Goal: Check status: Check status

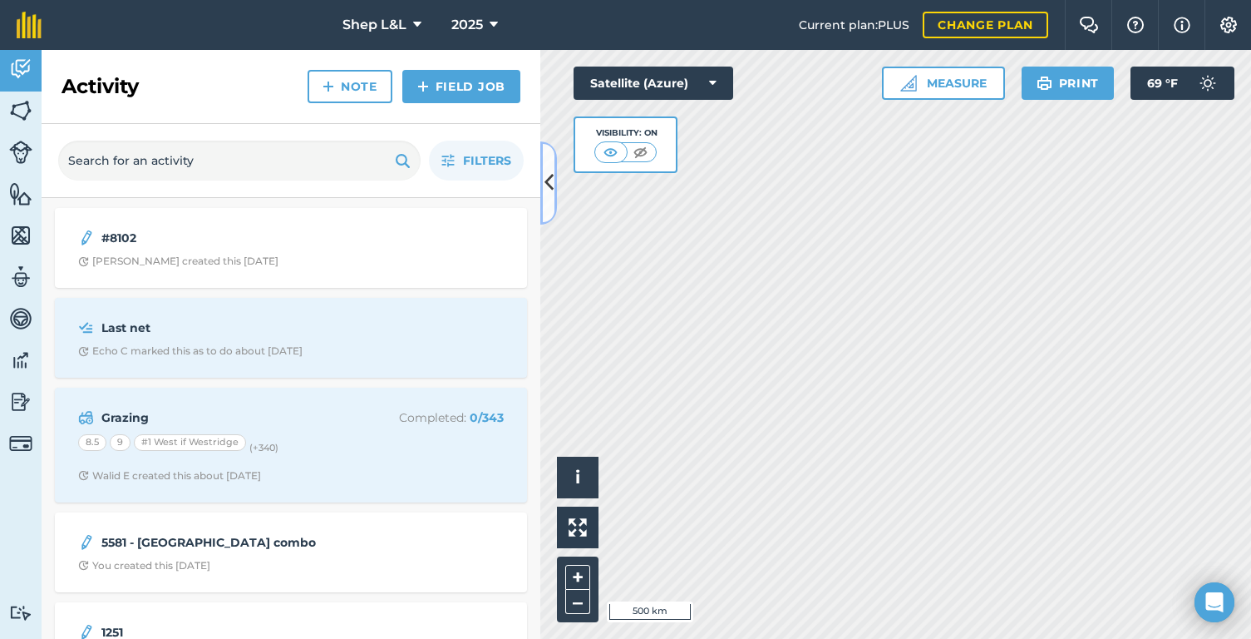
click at [550, 191] on icon at bounding box center [549, 182] width 9 height 29
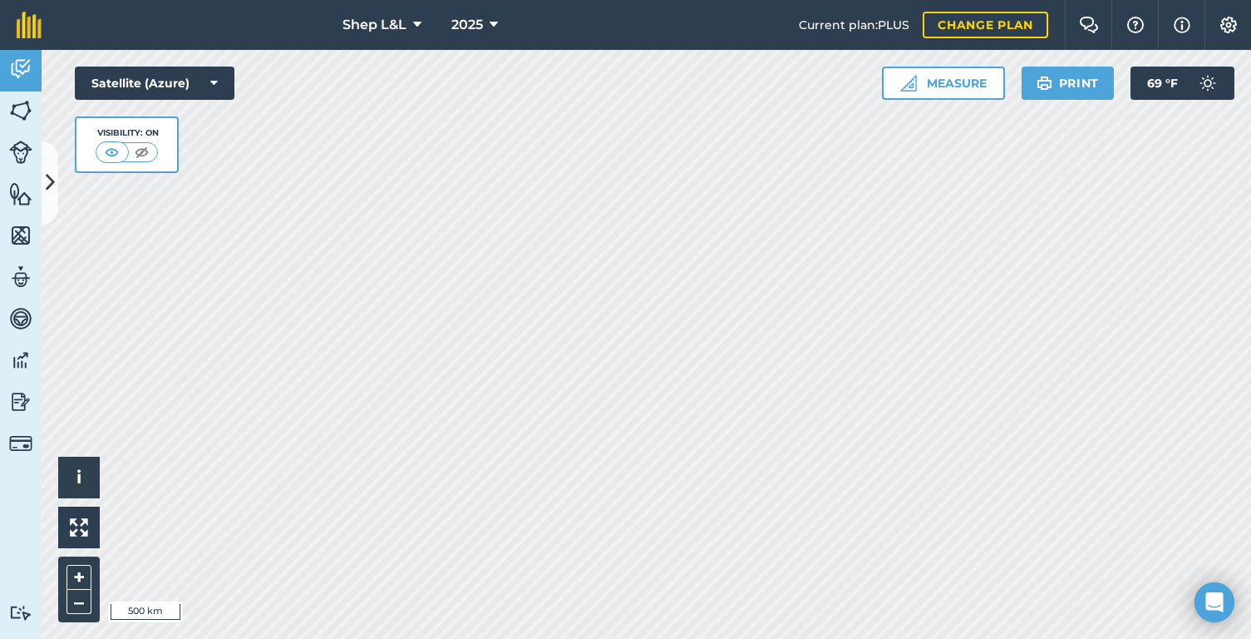
click at [92, 573] on div "+ –" at bounding box center [79, 589] width 42 height 66
click at [88, 573] on button "+" at bounding box center [79, 577] width 25 height 25
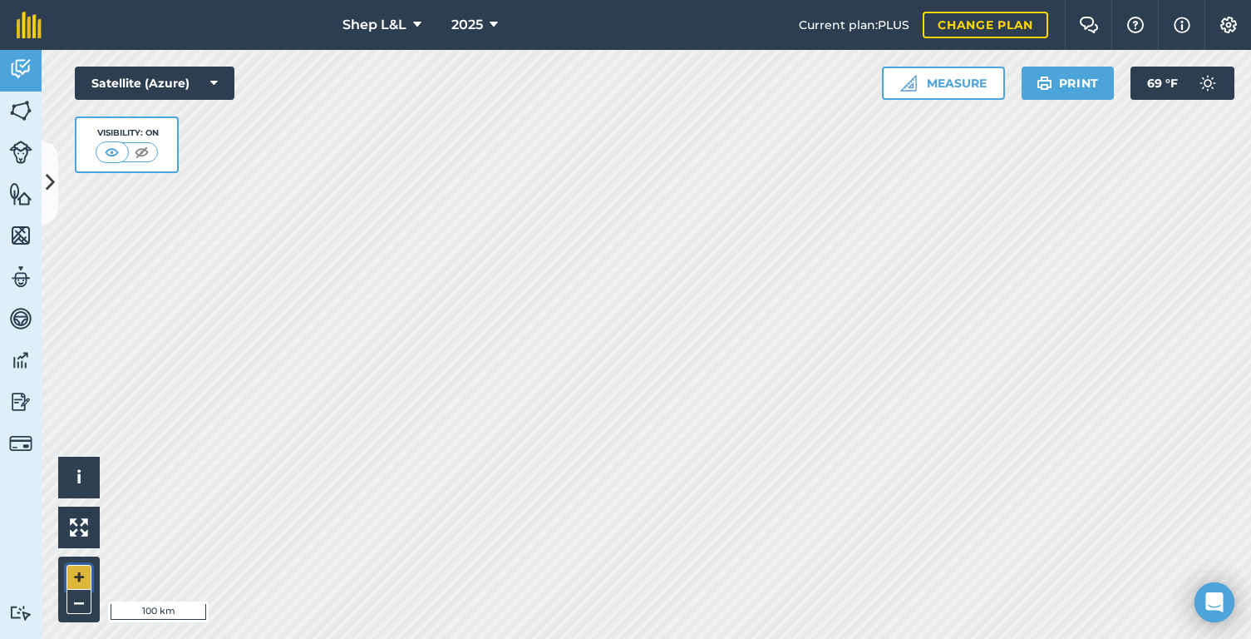
click at [88, 573] on button "+" at bounding box center [79, 577] width 25 height 25
click at [441, 638] on html "Shep L&L 2025 Current plan : PLUS Change plan Farm Chat Help Info Settings Shep…" at bounding box center [625, 319] width 1251 height 639
click at [453, 638] on html "Shep L&L 2025 Current plan : PLUS Change plan Farm Chat Help Info Settings Shep…" at bounding box center [625, 319] width 1251 height 639
click at [71, 0] on html "Shep L&L 2025 Current plan : PLUS Change plan Farm Chat Help Info Settings Shep…" at bounding box center [625, 319] width 1251 height 639
click at [635, 0] on html "Shep L&L 2025 Current plan : PLUS Change plan Farm Chat Help Info Settings Shep…" at bounding box center [625, 319] width 1251 height 639
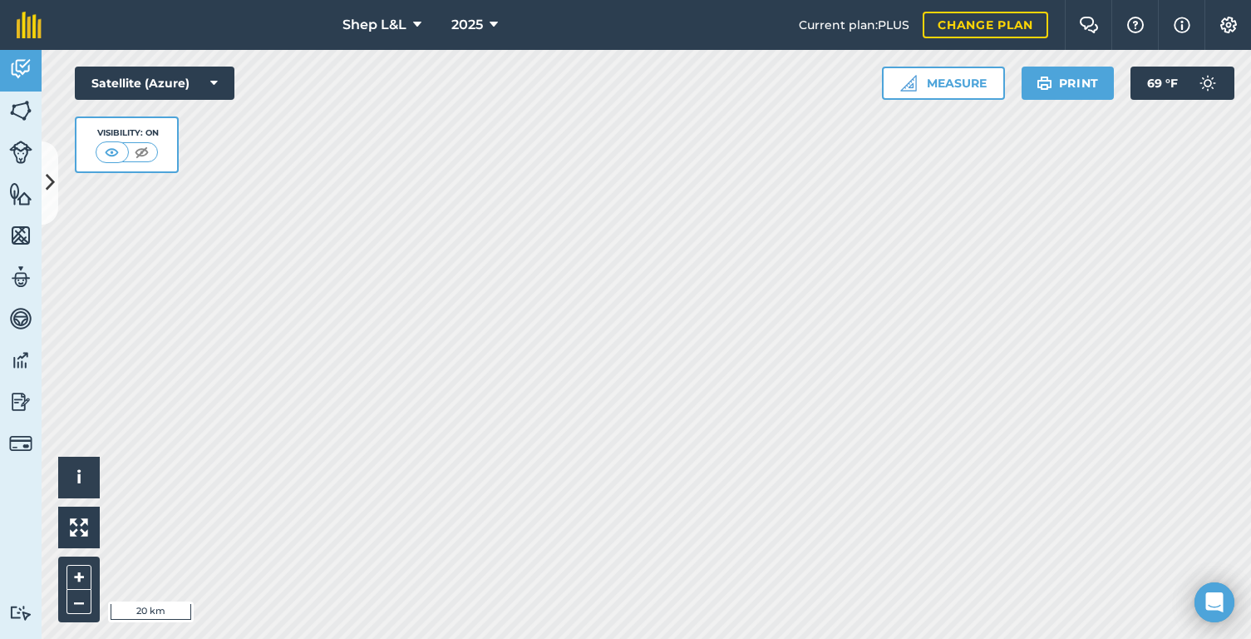
click at [408, 0] on html "Shep L&L 2025 Current plan : PLUS Change plan Farm Chat Help Info Settings Shep…" at bounding box center [625, 319] width 1251 height 639
click at [481, 0] on html "Shep L&L 2025 Current plan : PLUS Change plan Farm Chat Help Info Settings Shep…" at bounding box center [625, 319] width 1251 height 639
click at [782, 638] on html "Shep L&L 2025 Current plan : PLUS Change plan Farm Chat Help Info Settings Shep…" at bounding box center [625, 319] width 1251 height 639
click at [806, 638] on html "Shep L&L 2025 Current plan : PLUS Change plan Farm Chat Help Info Settings Shep…" at bounding box center [625, 319] width 1251 height 639
click at [81, 571] on button "+" at bounding box center [79, 577] width 25 height 25
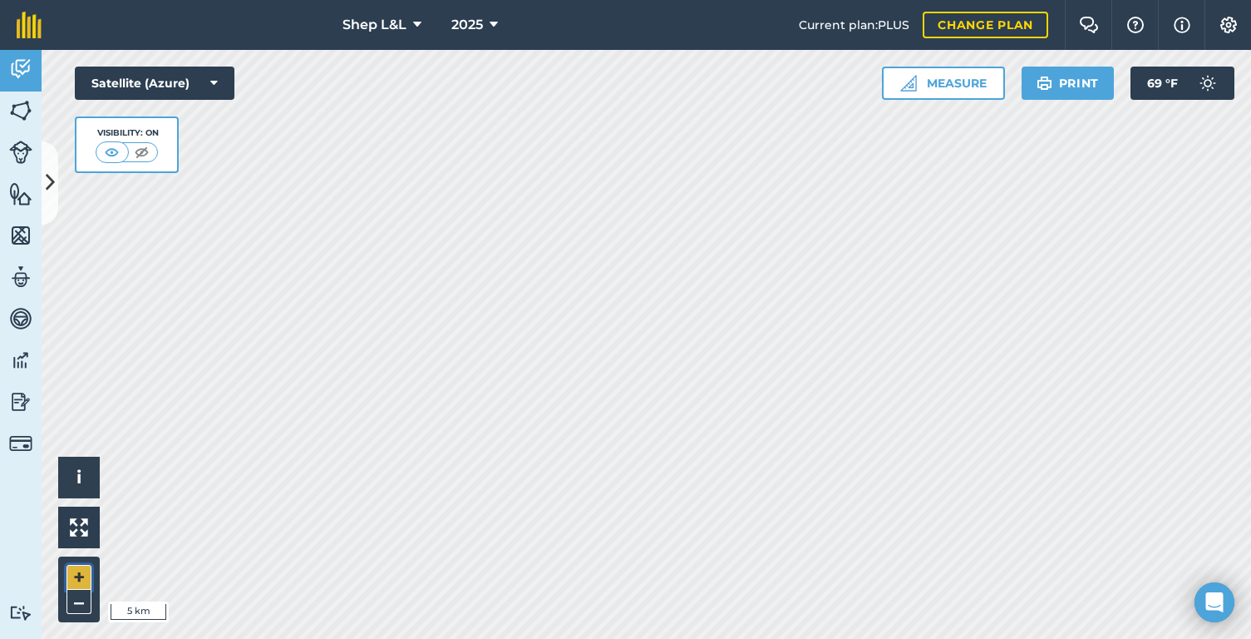
click at [81, 571] on button "+" at bounding box center [79, 577] width 25 height 25
click at [462, 31] on span "2025" at bounding box center [467, 25] width 32 height 20
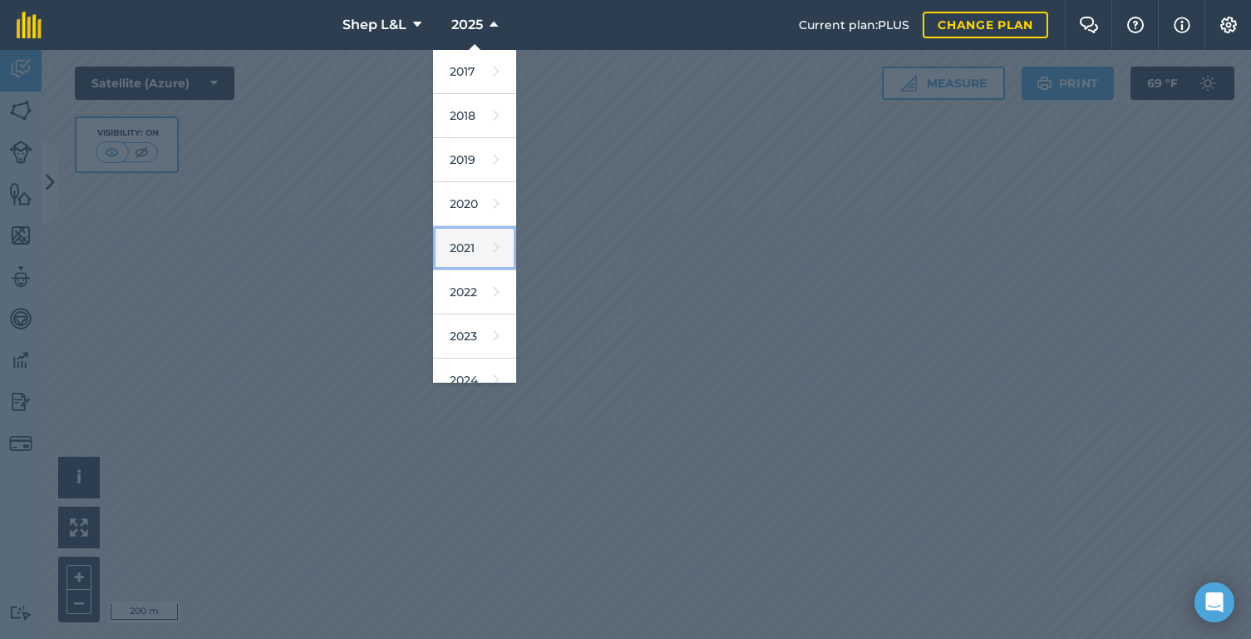
click at [483, 254] on link "2021" at bounding box center [474, 248] width 83 height 44
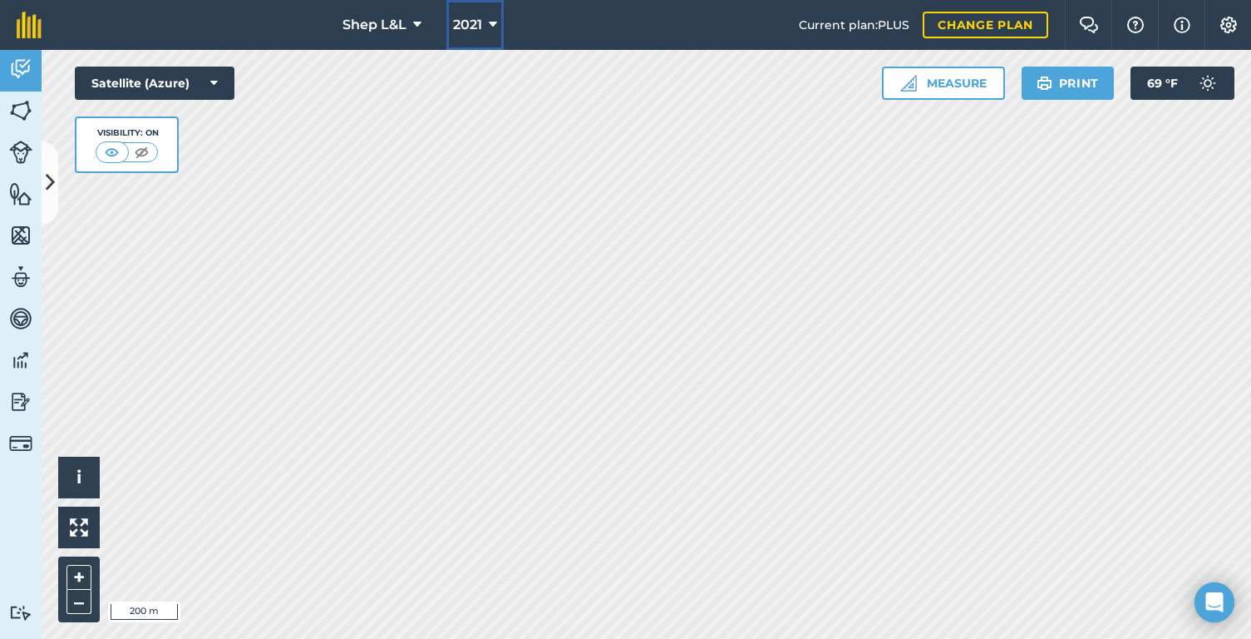
click at [479, 27] on span "2021" at bounding box center [467, 25] width 29 height 20
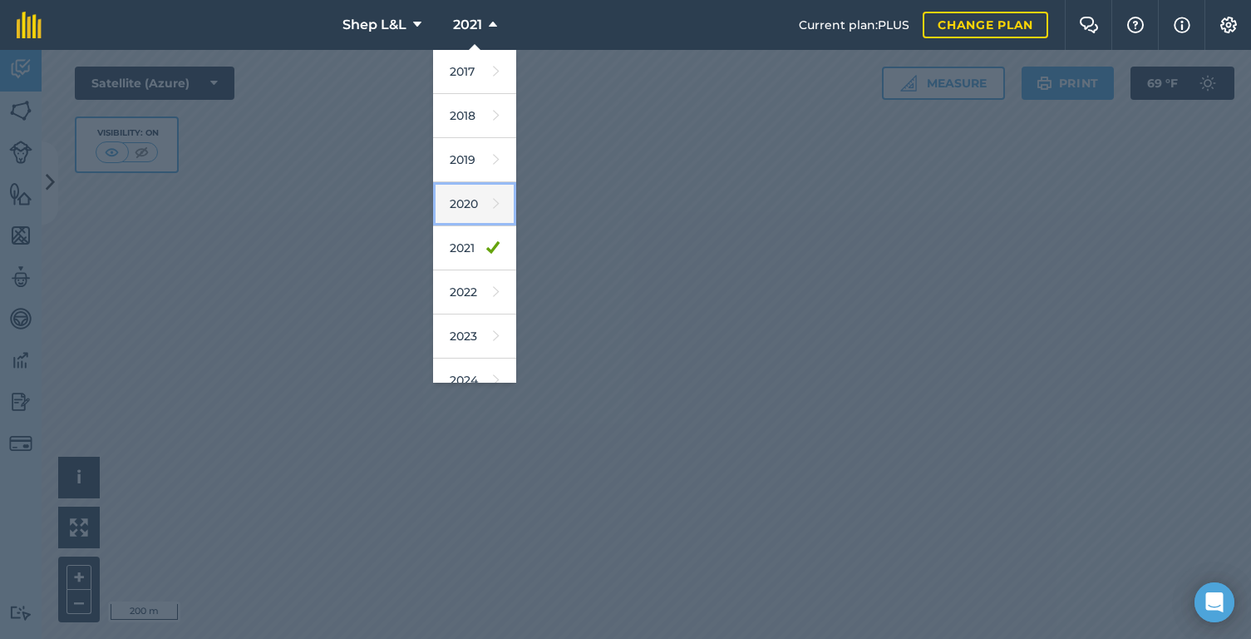
click at [471, 212] on link "2020" at bounding box center [474, 204] width 83 height 44
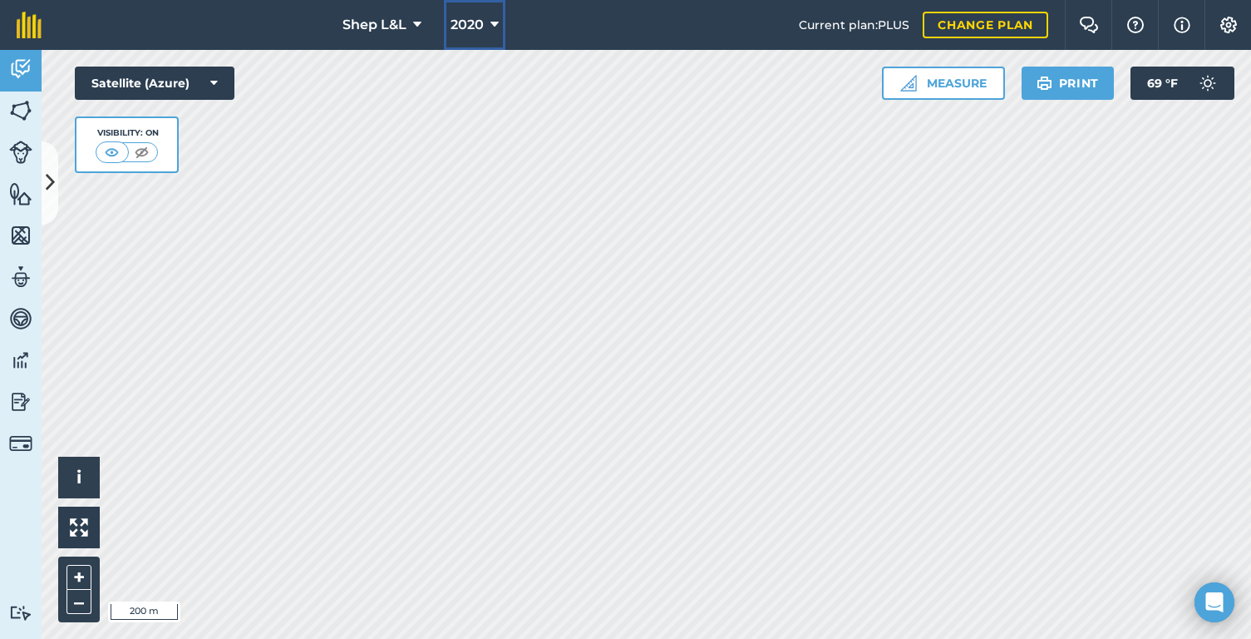
click at [479, 35] on button "2020" at bounding box center [475, 25] width 62 height 50
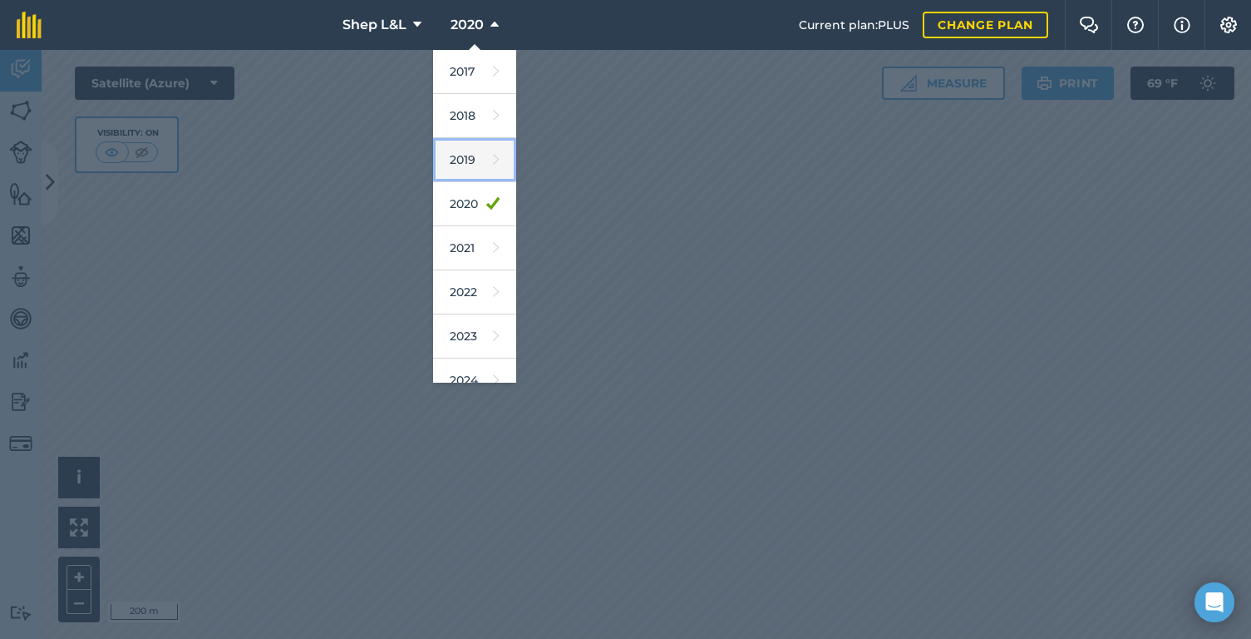
click at [481, 171] on link "2019" at bounding box center [474, 160] width 83 height 44
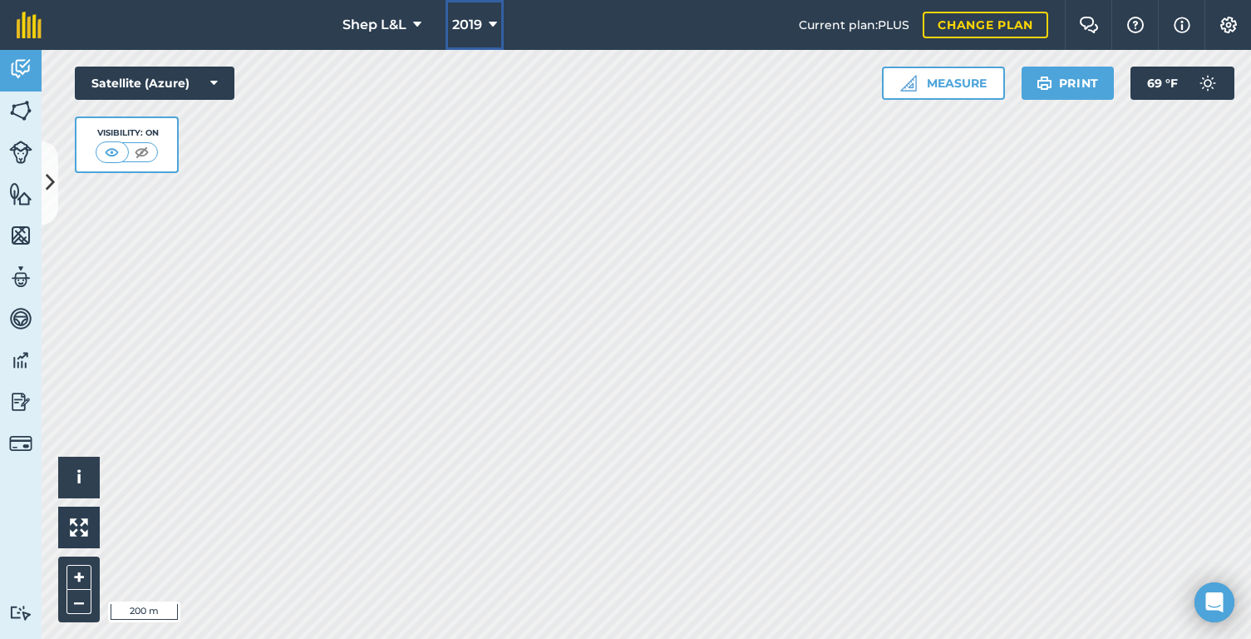
click at [479, 23] on span "2019" at bounding box center [467, 25] width 30 height 20
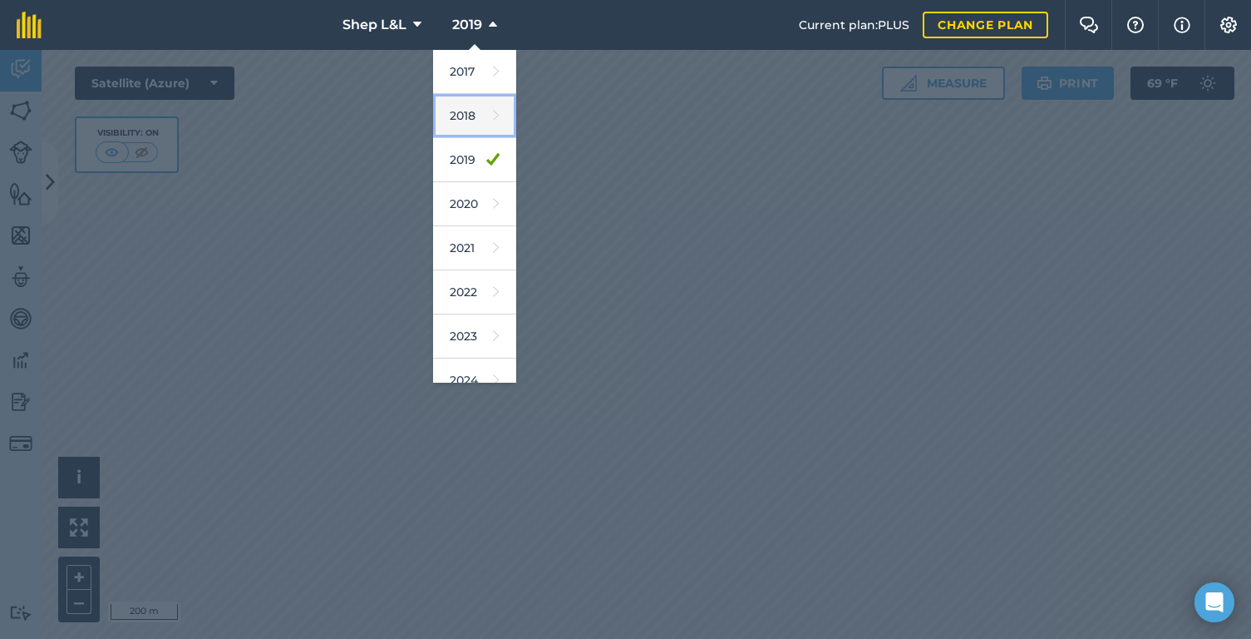
click at [481, 113] on link "2018" at bounding box center [474, 116] width 83 height 44
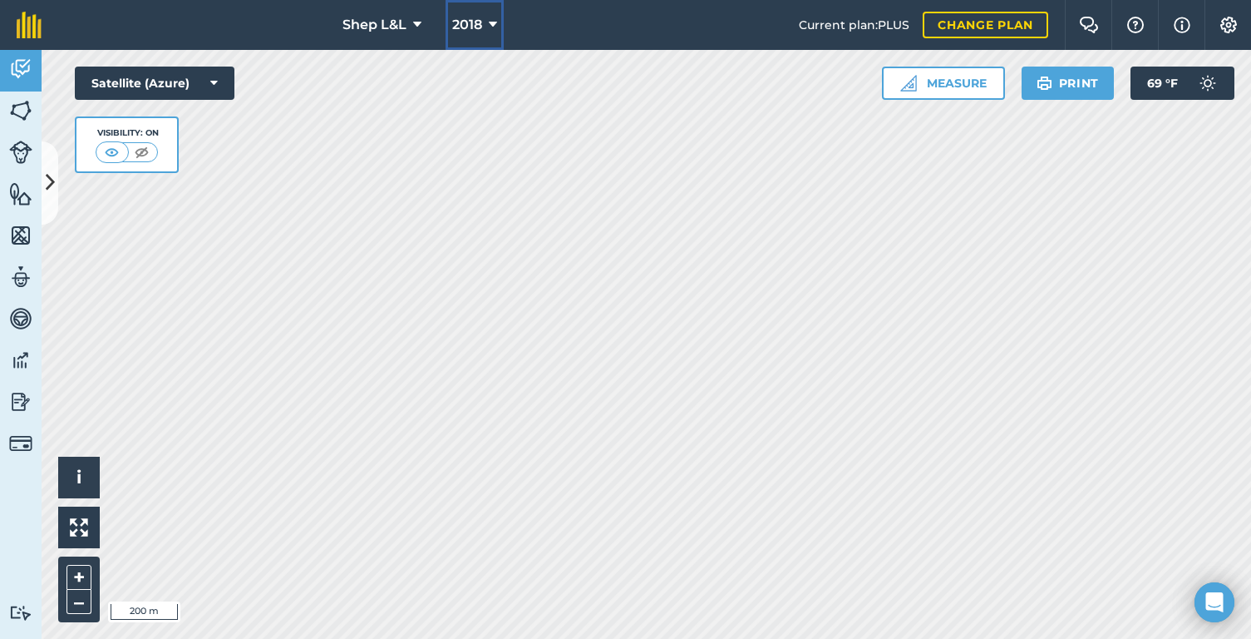
click at [478, 24] on span "2018" at bounding box center [467, 25] width 30 height 20
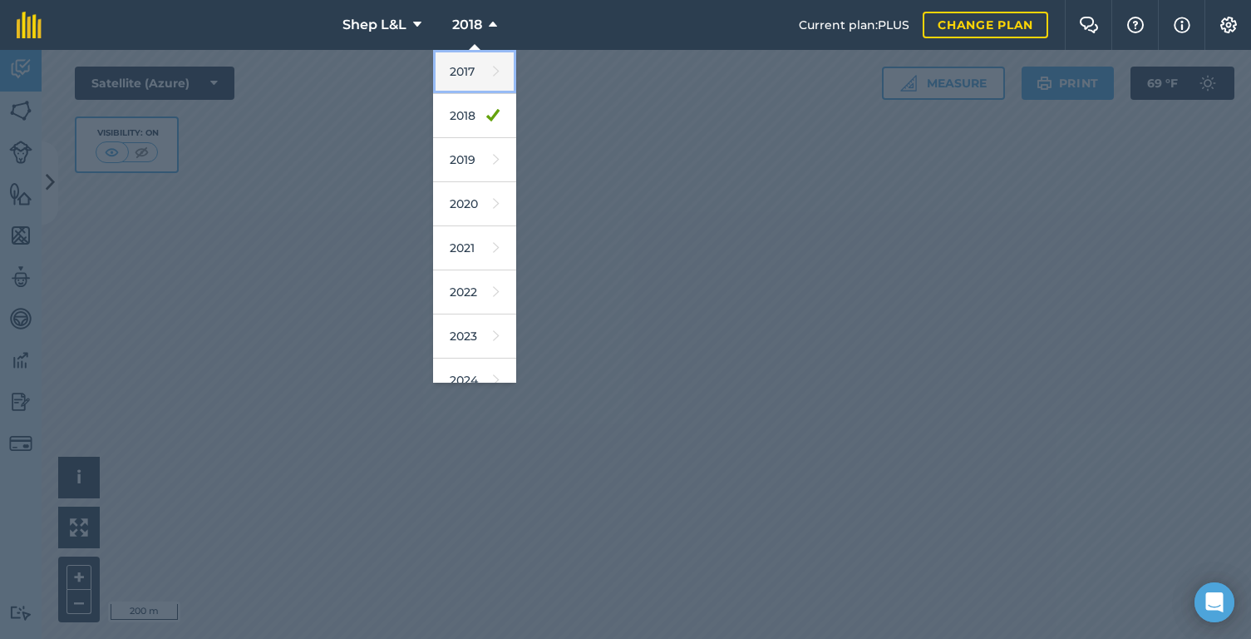
click at [486, 79] on link "2017" at bounding box center [474, 72] width 83 height 44
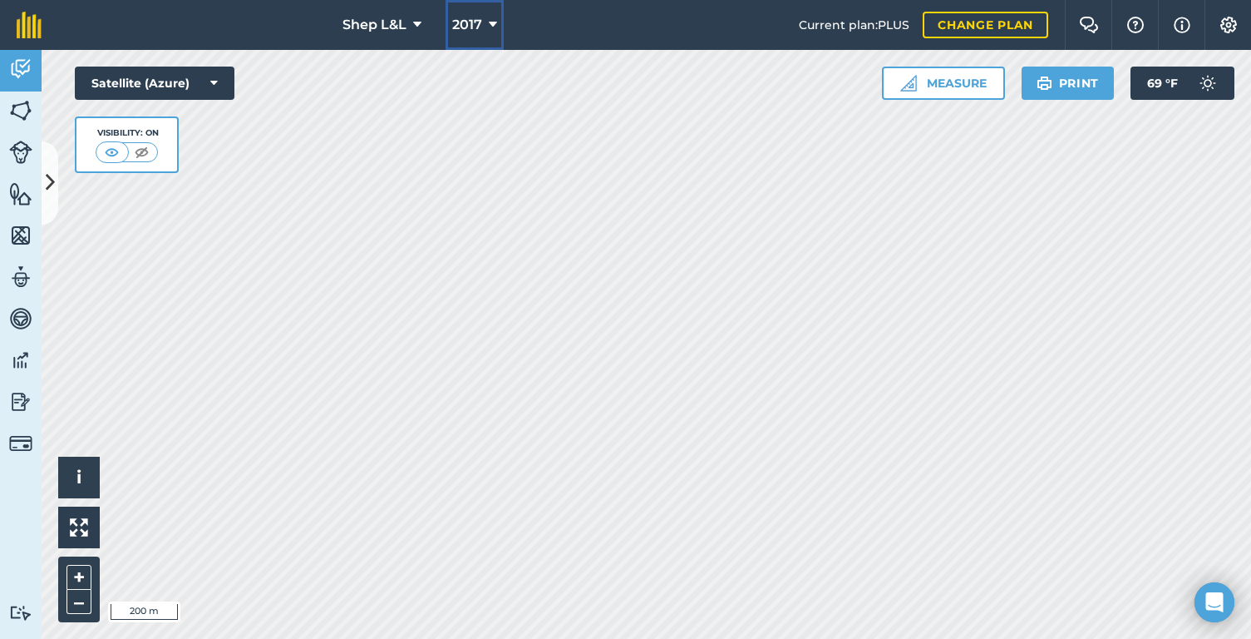
click at [485, 17] on button "2017" at bounding box center [475, 25] width 58 height 50
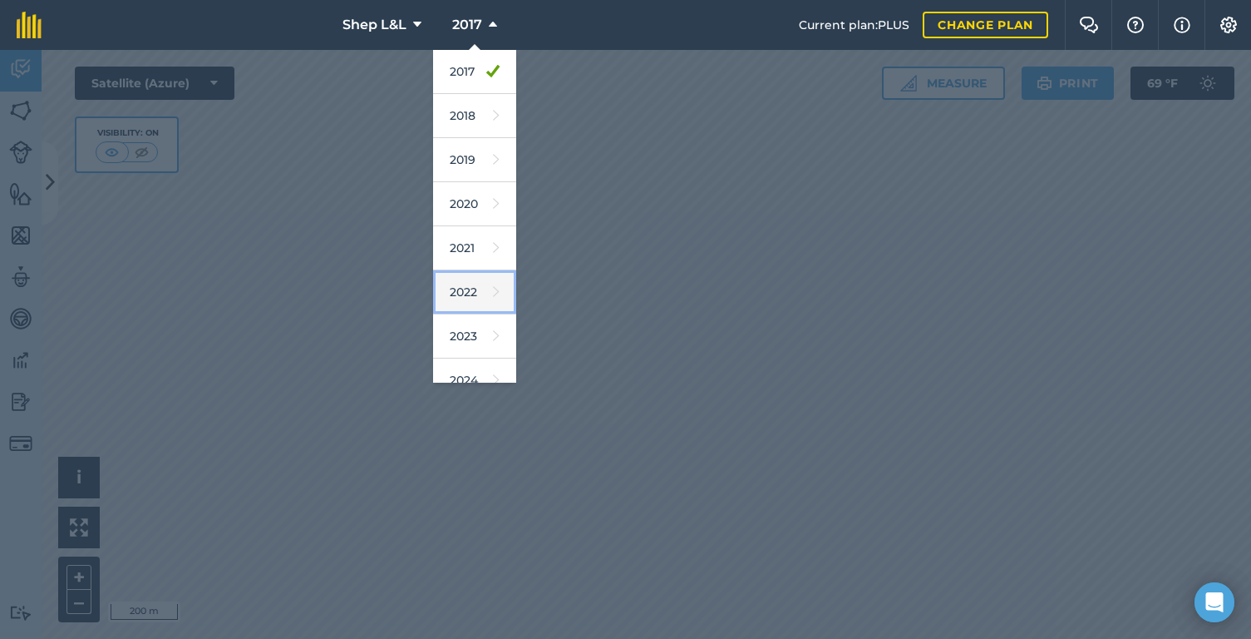
click at [473, 293] on link "2022" at bounding box center [474, 292] width 83 height 44
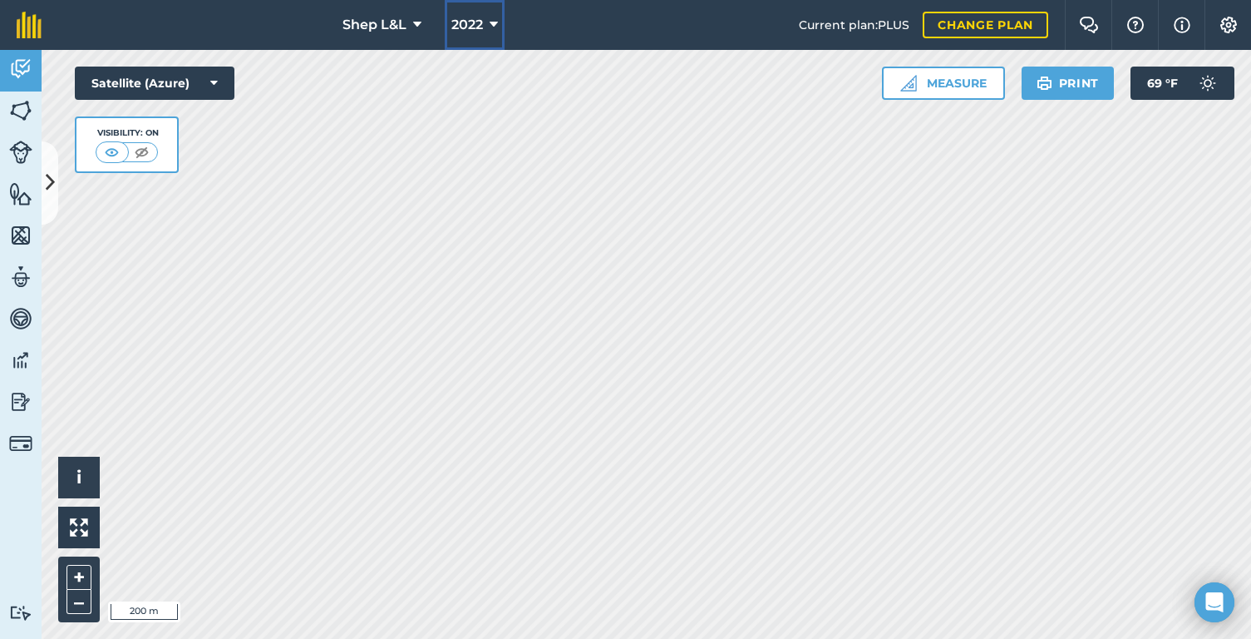
click at [468, 22] on span "2022" at bounding box center [467, 25] width 32 height 20
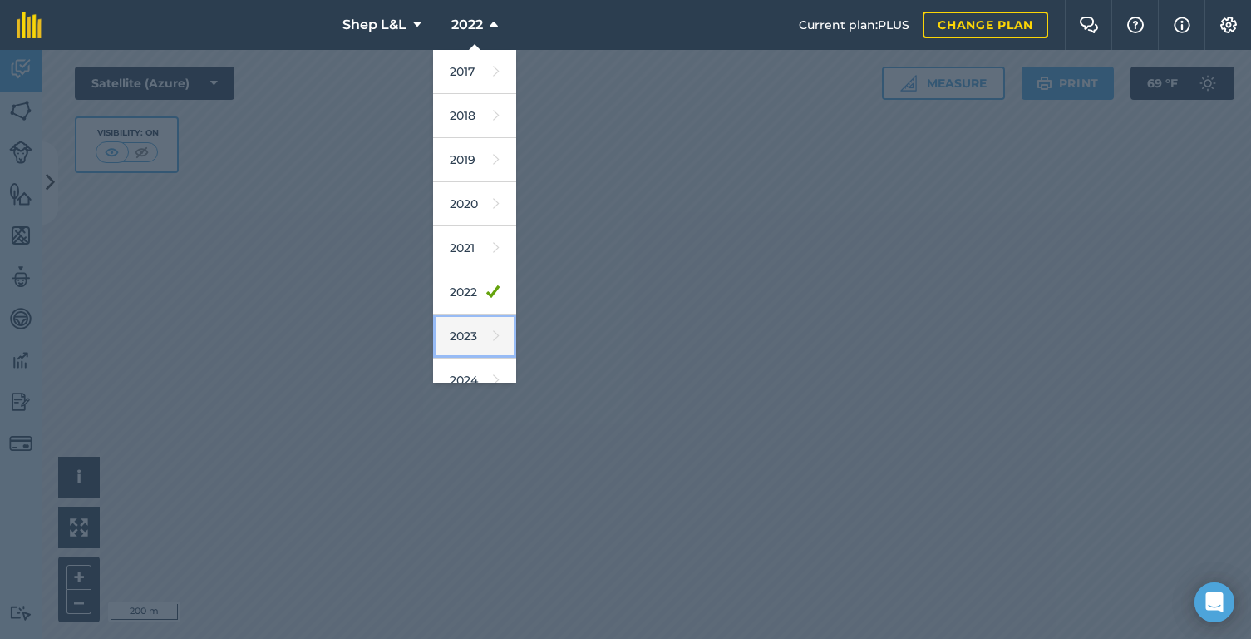
click at [470, 337] on link "2023" at bounding box center [474, 336] width 83 height 44
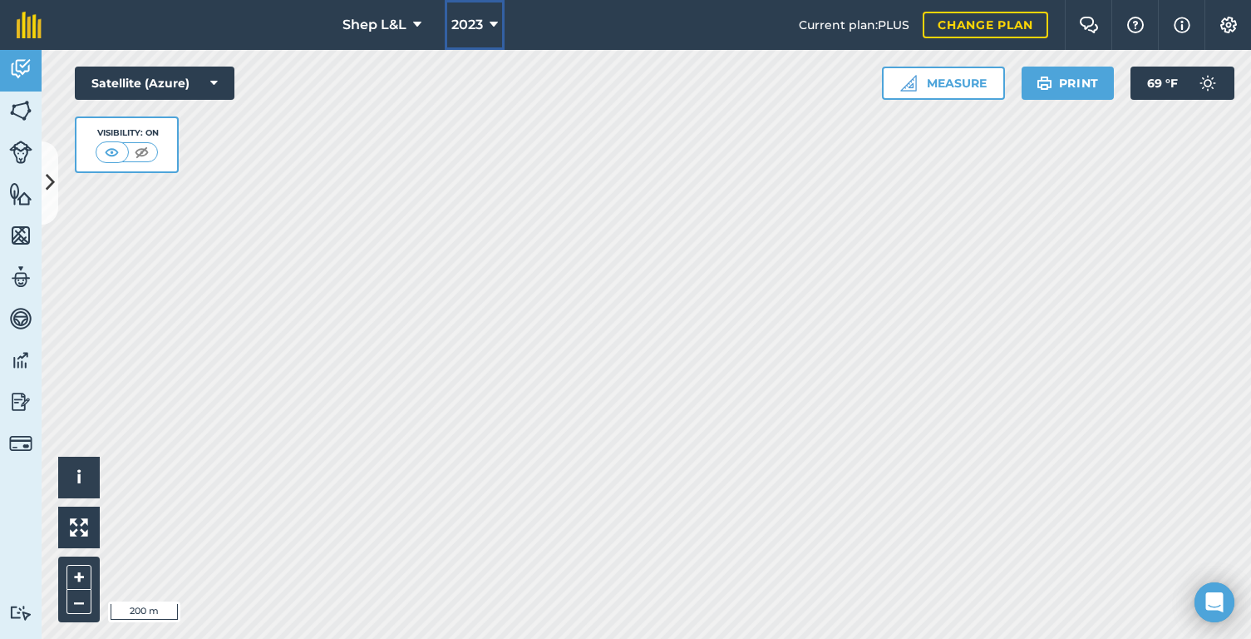
click at [467, 29] on span "2023" at bounding box center [467, 25] width 32 height 20
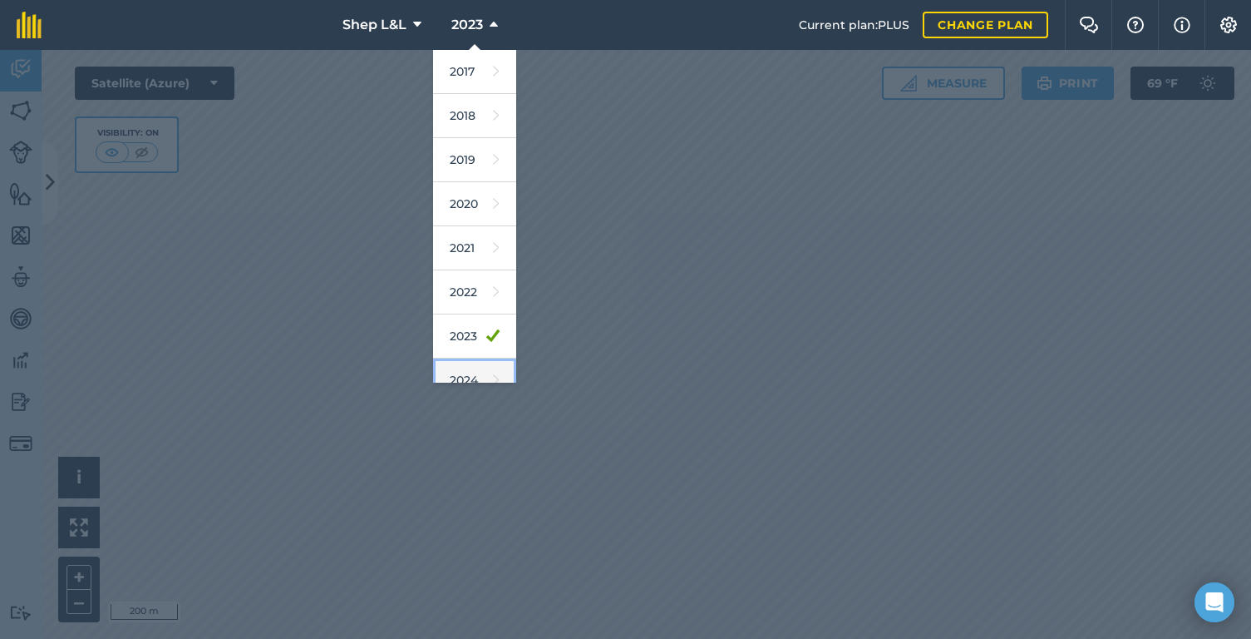
click at [462, 377] on link "2024" at bounding box center [474, 380] width 83 height 44
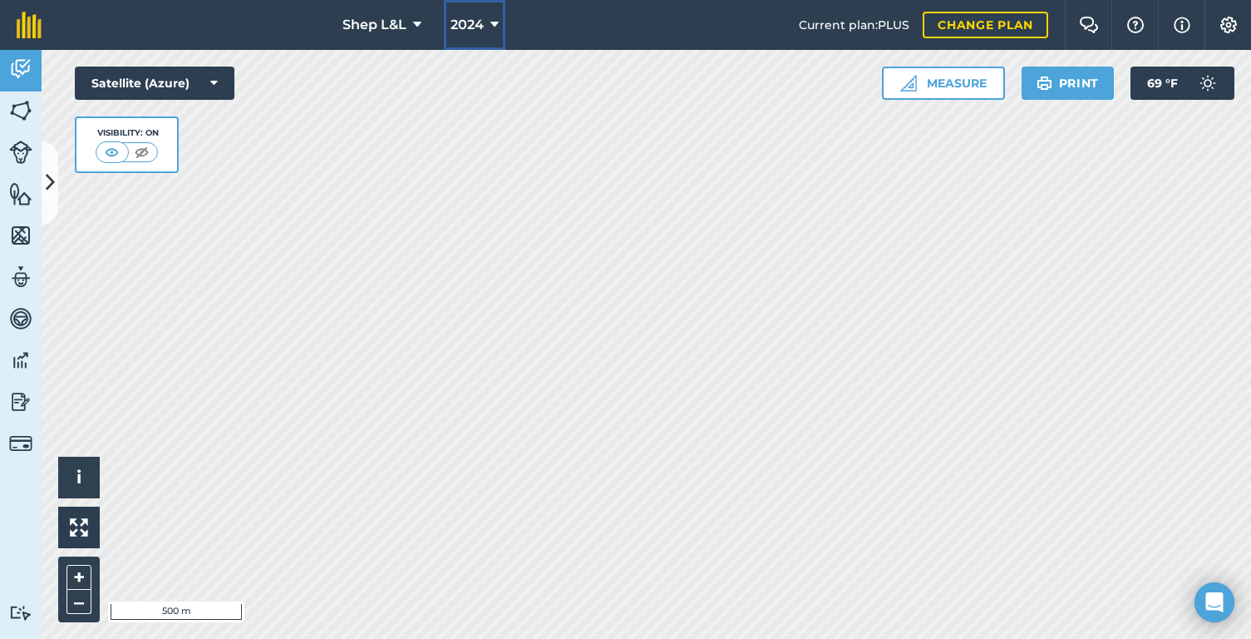
click at [453, 28] on span "2024" at bounding box center [467, 25] width 33 height 20
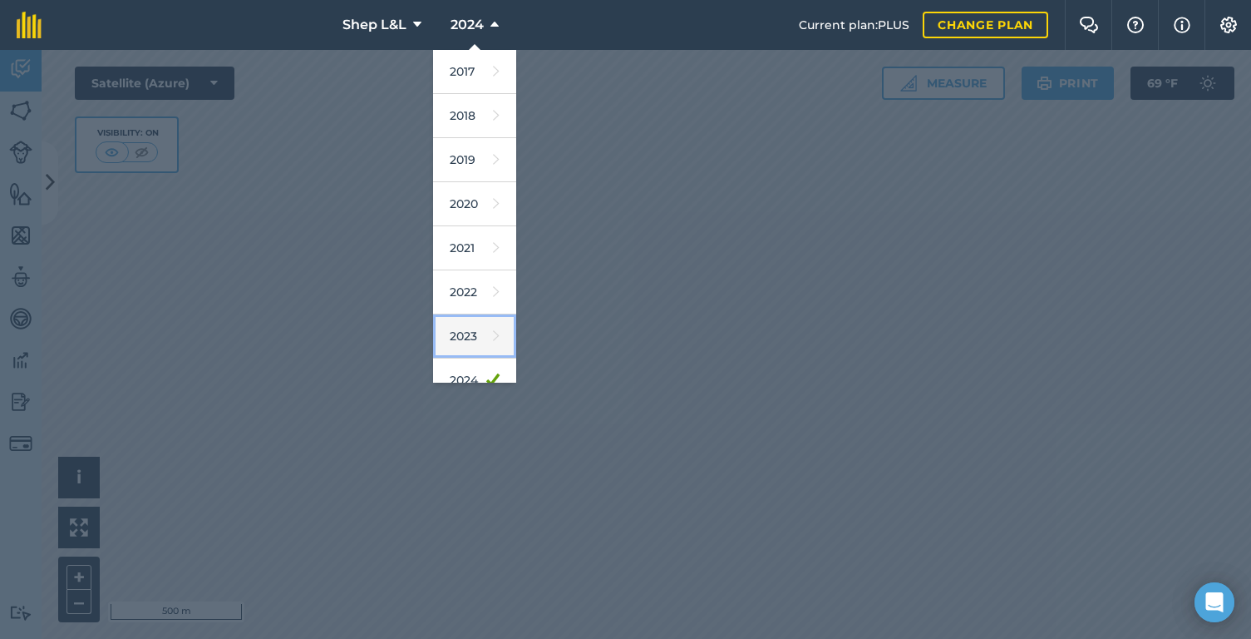
click at [486, 328] on link "2023" at bounding box center [474, 336] width 83 height 44
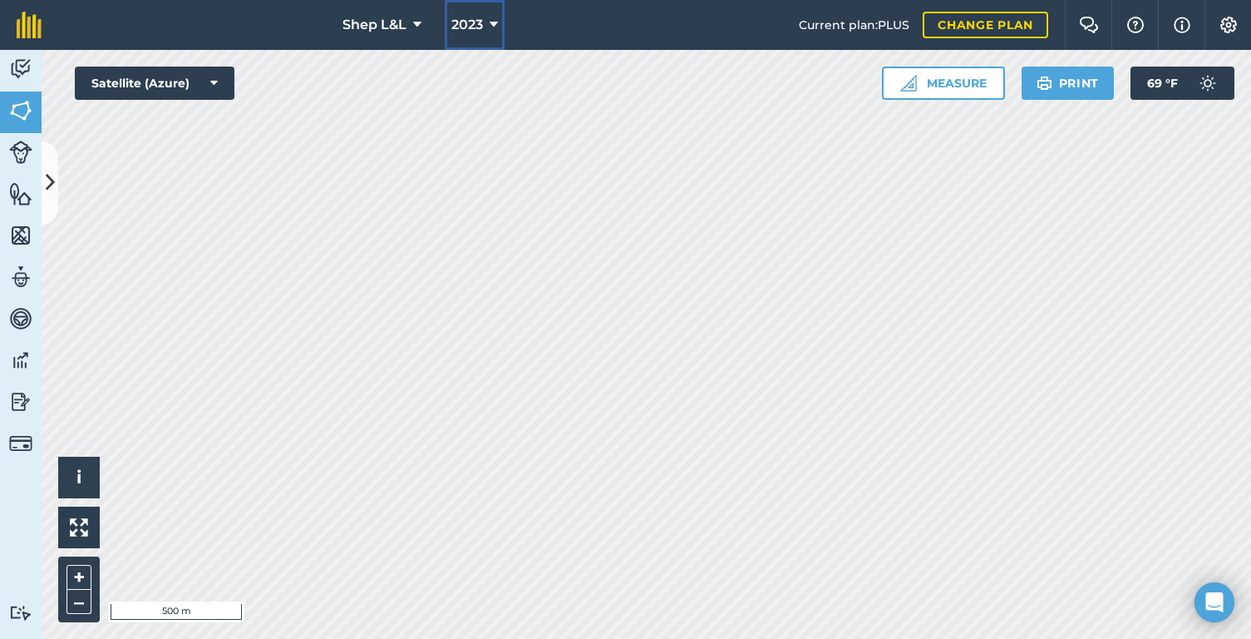
click at [472, 31] on span "2023" at bounding box center [467, 25] width 32 height 20
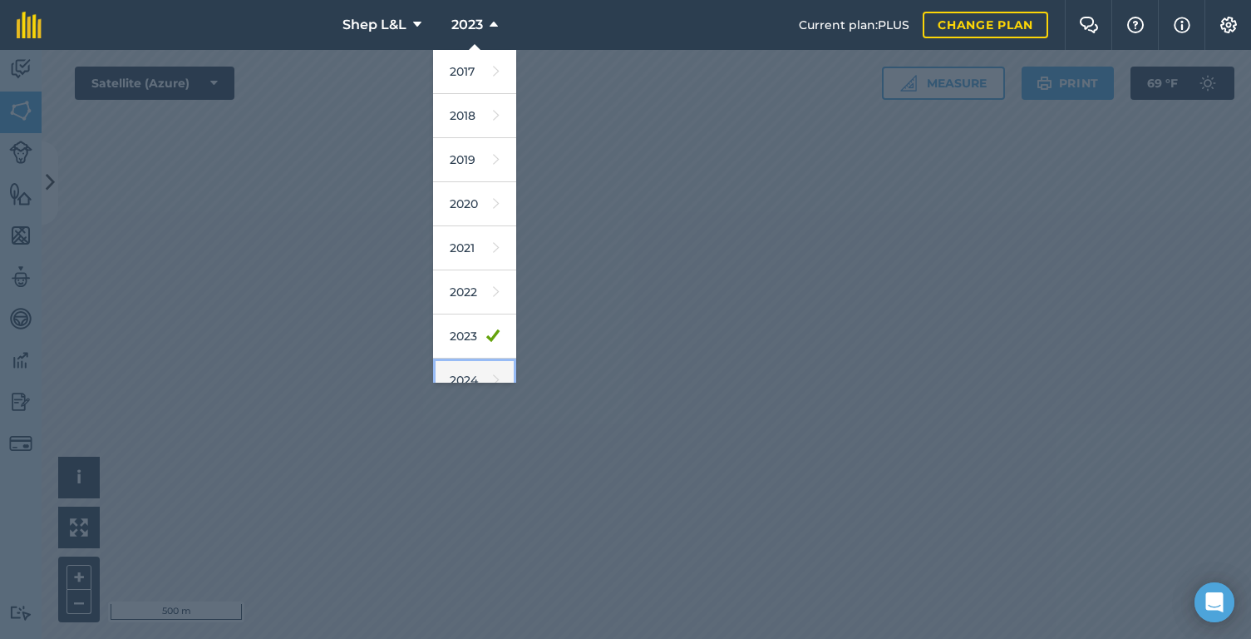
click at [457, 371] on link "2024" at bounding box center [474, 380] width 83 height 44
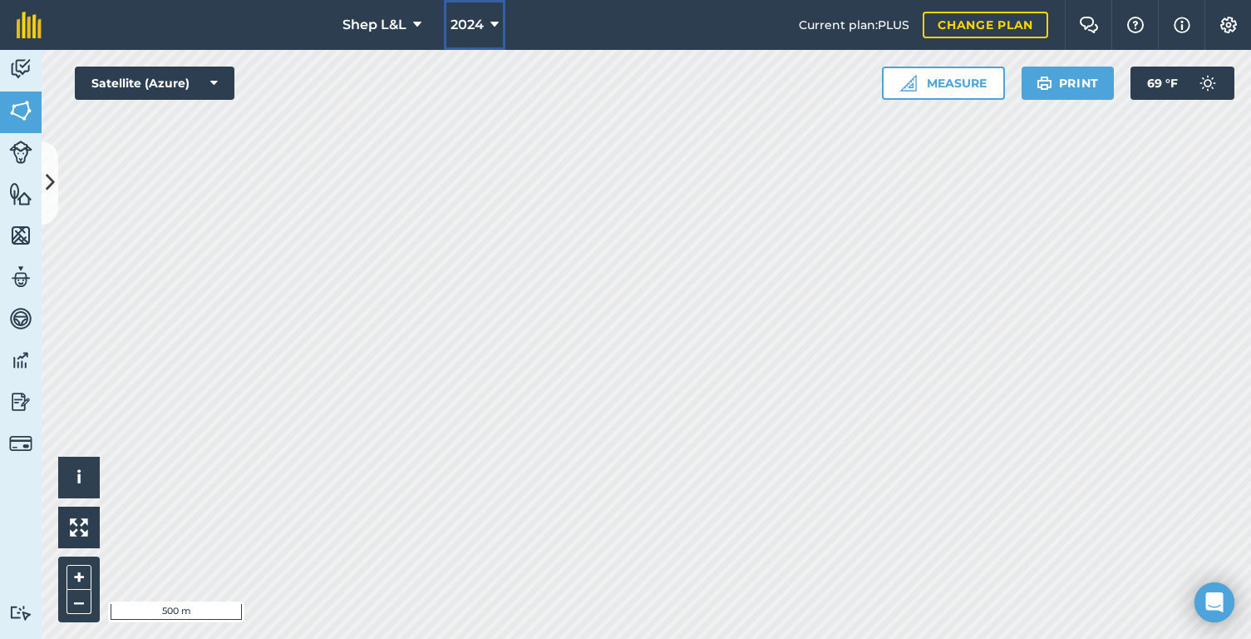
click at [460, 27] on span "2024" at bounding box center [467, 25] width 33 height 20
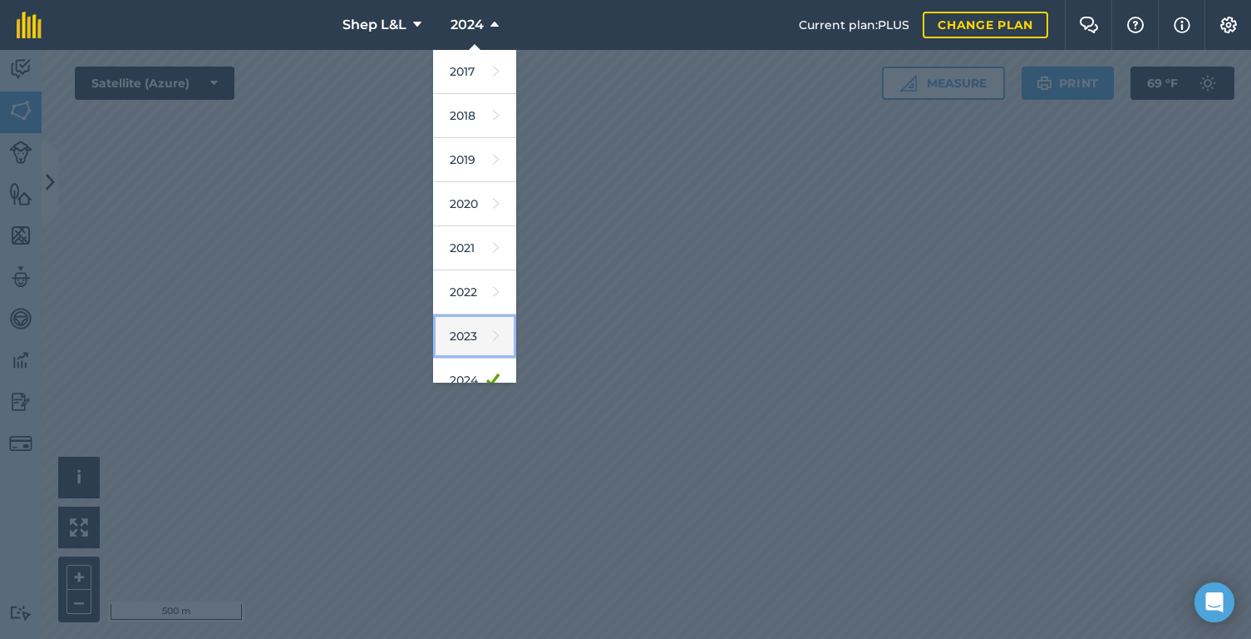
click at [480, 321] on link "2023" at bounding box center [474, 336] width 83 height 44
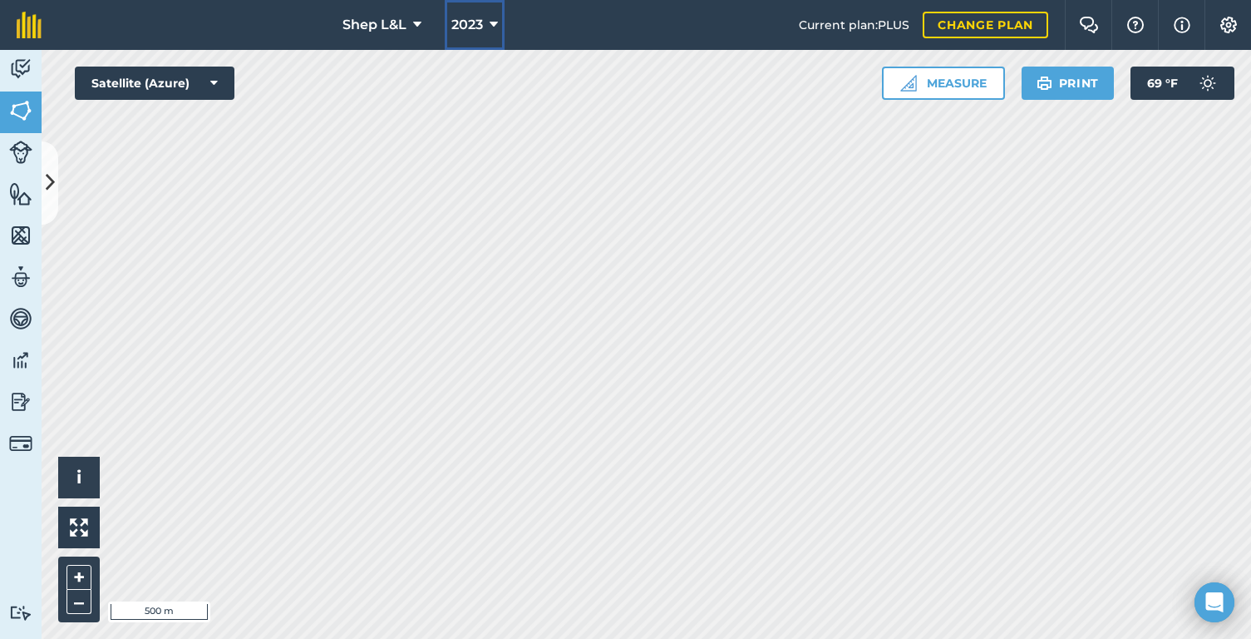
click at [469, 19] on span "2023" at bounding box center [467, 25] width 32 height 20
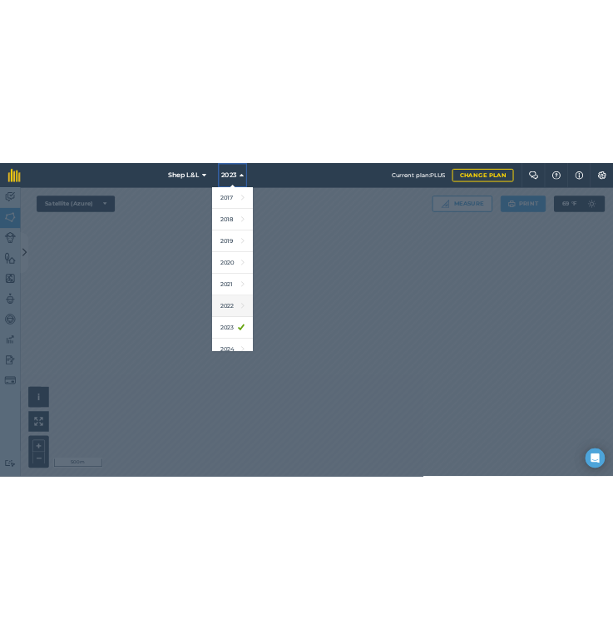
scroll to position [152, 0]
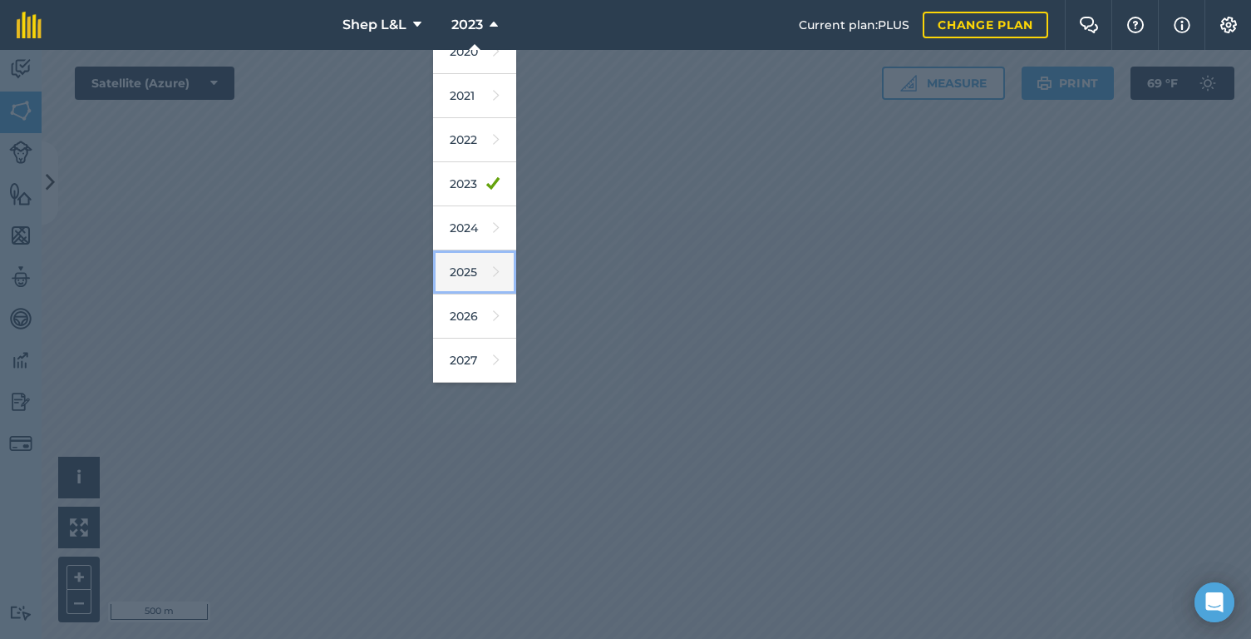
click at [479, 275] on link "2025" at bounding box center [474, 272] width 83 height 44
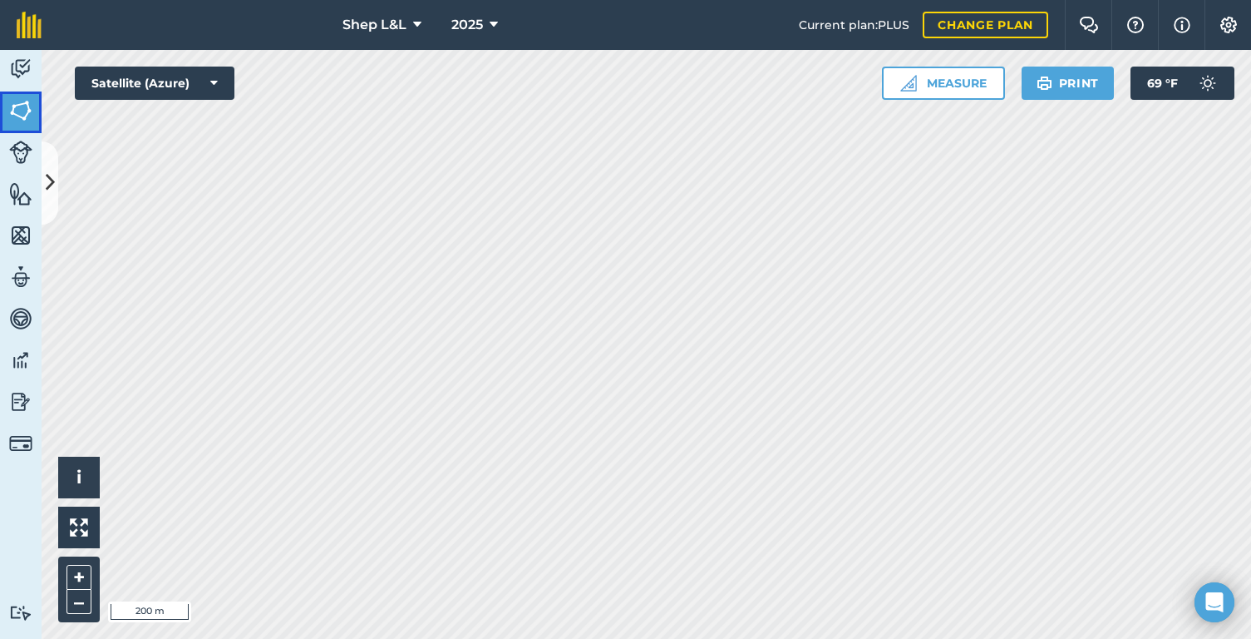
click at [27, 112] on img at bounding box center [20, 110] width 23 height 25
click at [51, 170] on icon at bounding box center [50, 182] width 9 height 29
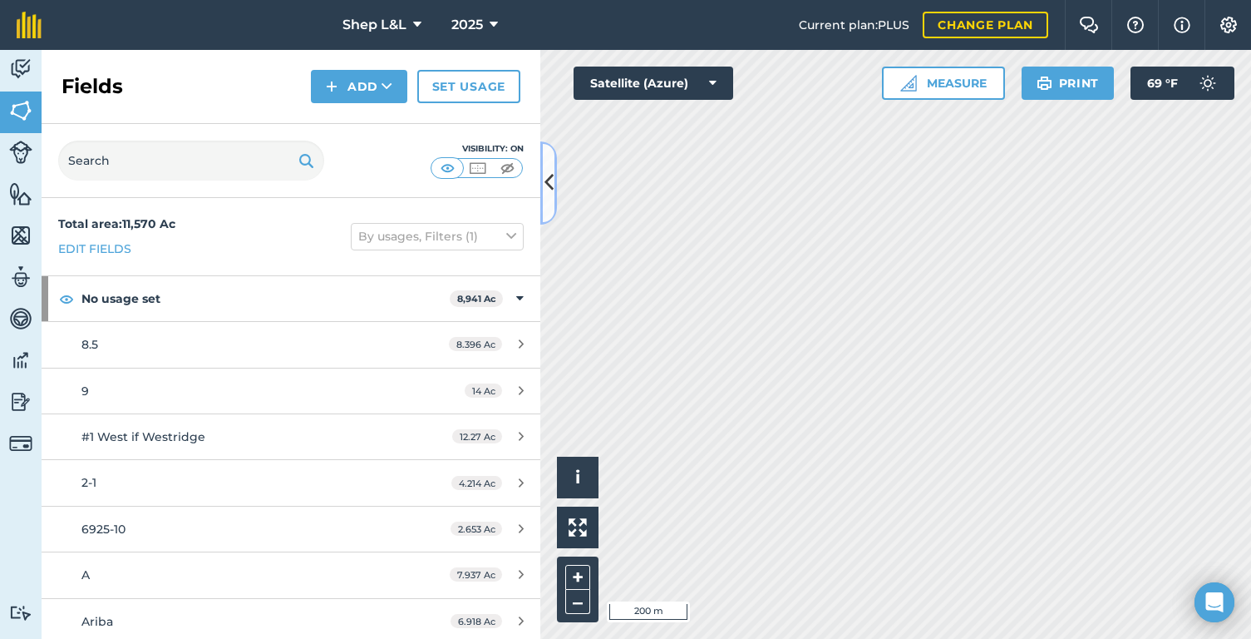
click at [551, 190] on icon at bounding box center [549, 182] width 9 height 29
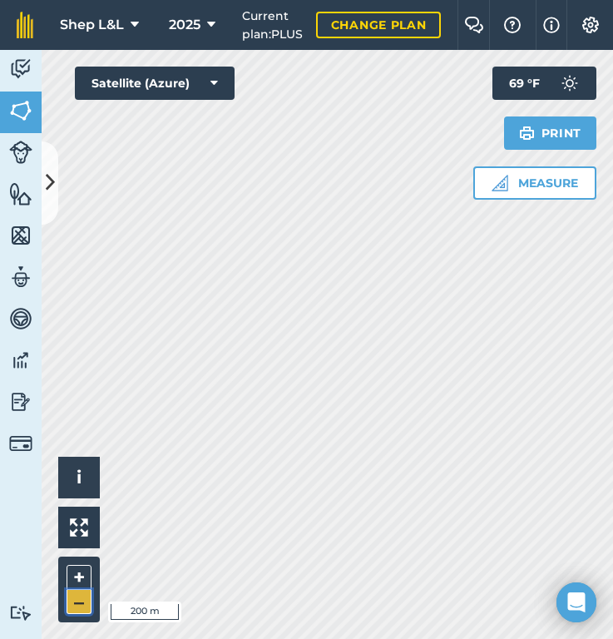
click at [81, 595] on button "–" at bounding box center [79, 601] width 25 height 24
click at [75, 577] on button "+" at bounding box center [79, 577] width 25 height 25
click at [186, 36] on button "2025" at bounding box center [192, 25] width 60 height 50
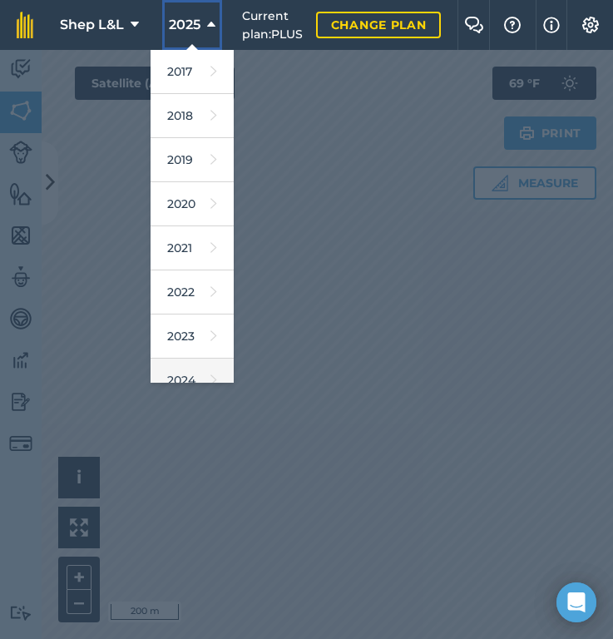
scroll to position [126, 0]
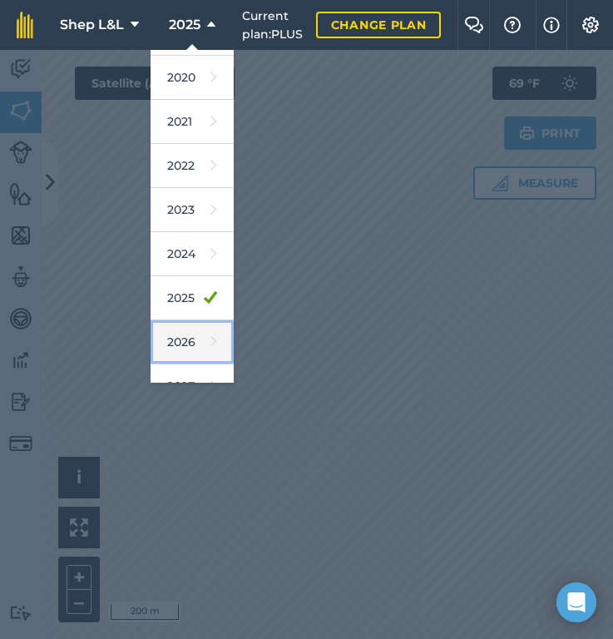
click at [199, 338] on link "2026" at bounding box center [191, 342] width 83 height 44
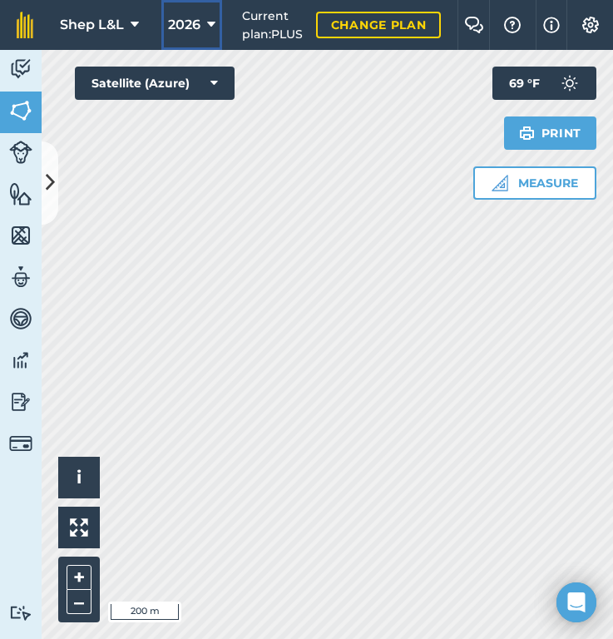
click at [200, 26] on span "2026" at bounding box center [184, 25] width 32 height 20
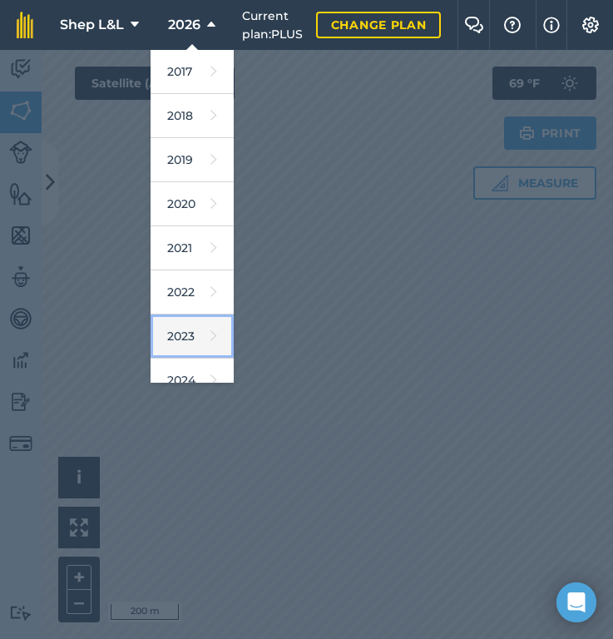
click at [193, 336] on link "2023" at bounding box center [191, 336] width 83 height 44
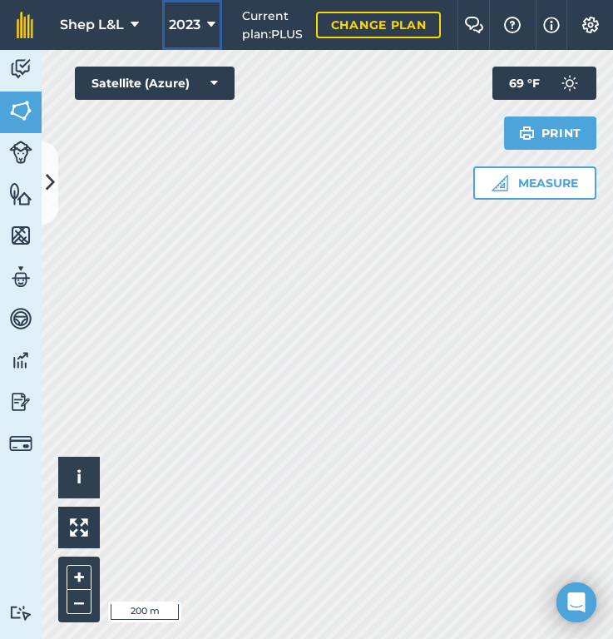
click at [196, 22] on span "2023" at bounding box center [185, 25] width 32 height 20
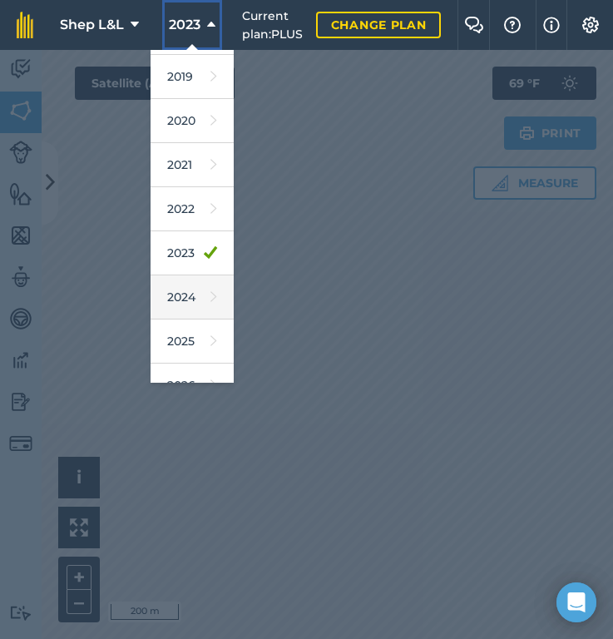
scroll to position [87, 0]
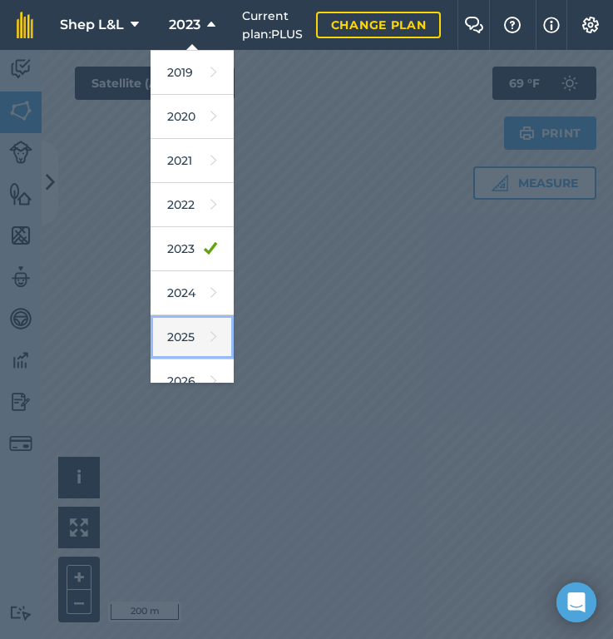
click at [193, 337] on link "2025" at bounding box center [191, 337] width 83 height 44
